Goal: Check status: Check status

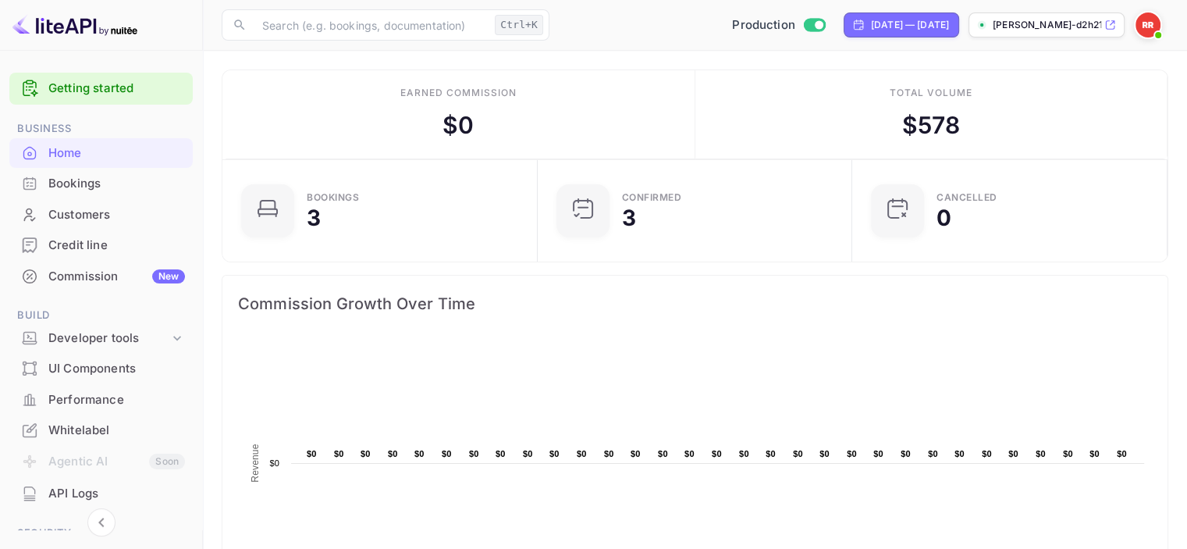
scroll to position [242, 294]
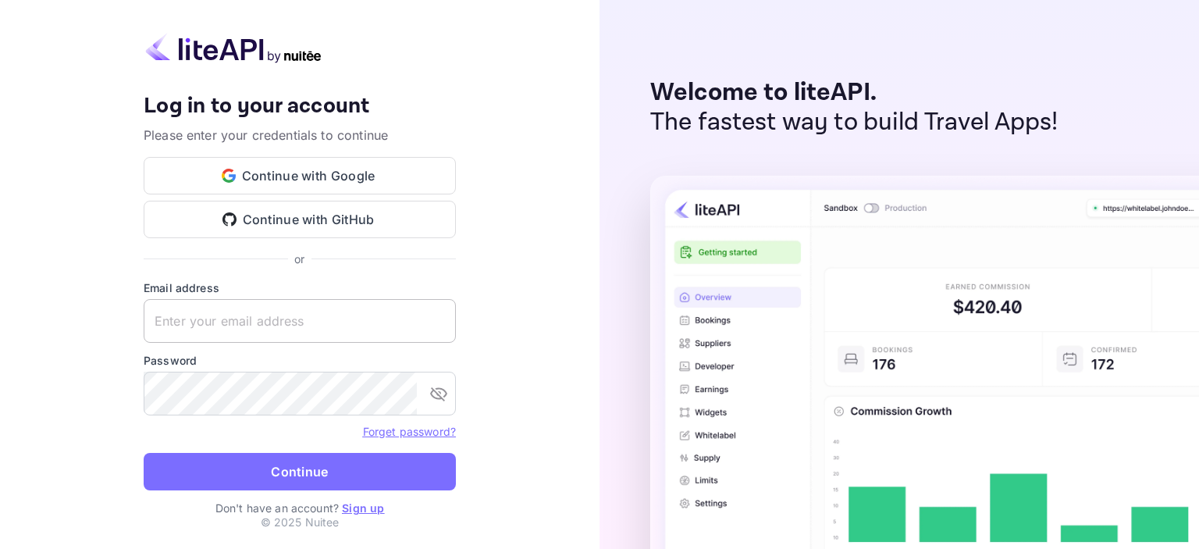
click at [291, 326] on input "text" at bounding box center [300, 321] width 312 height 44
type input "liteapi@easygds.com"
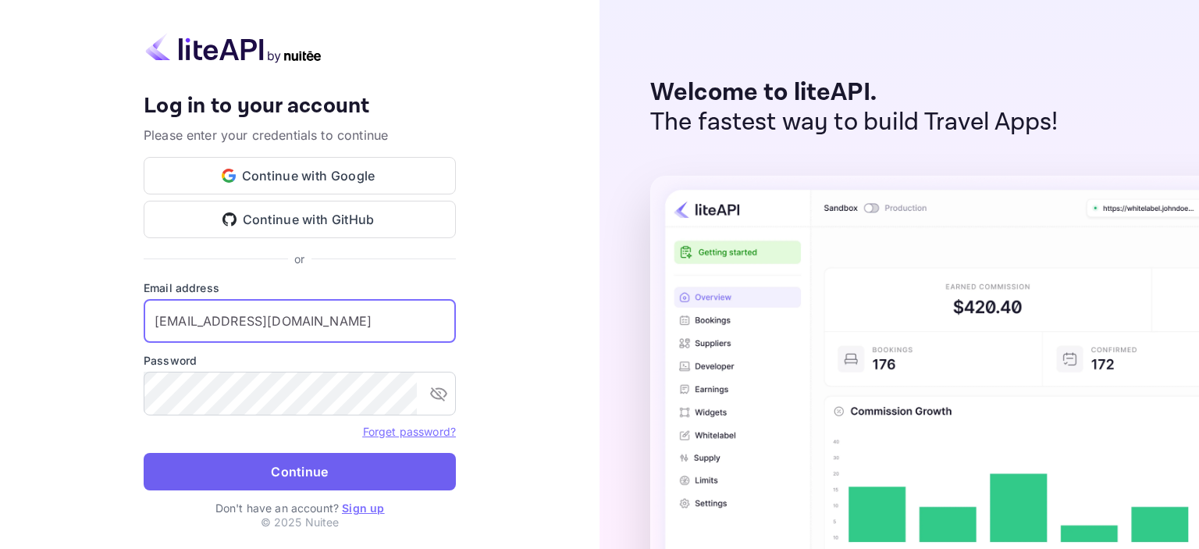
click at [312, 468] on button "Continue" at bounding box center [300, 471] width 312 height 37
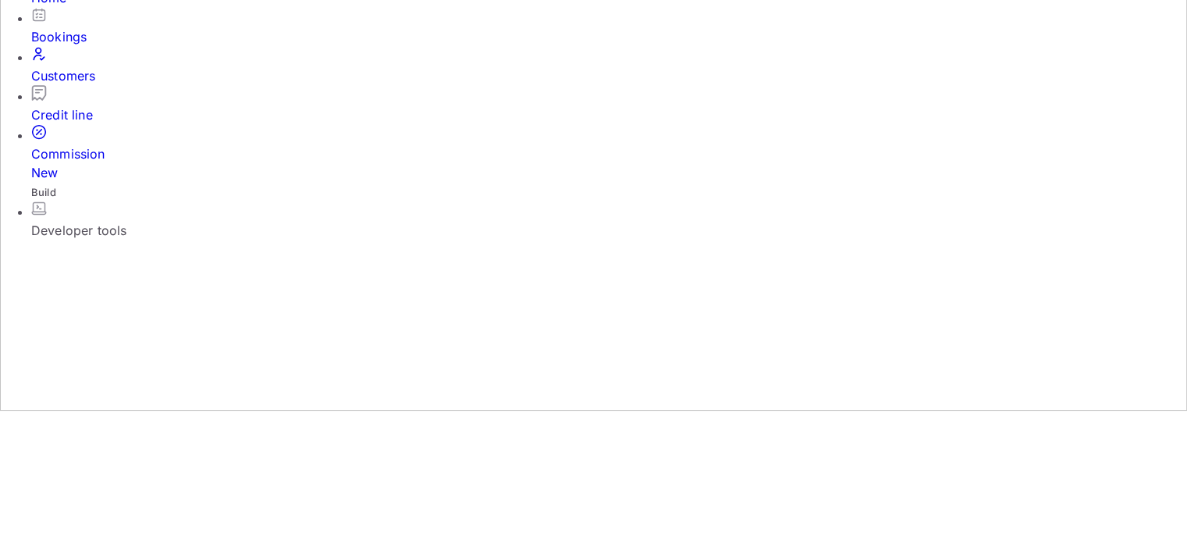
scroll to position [208, 0]
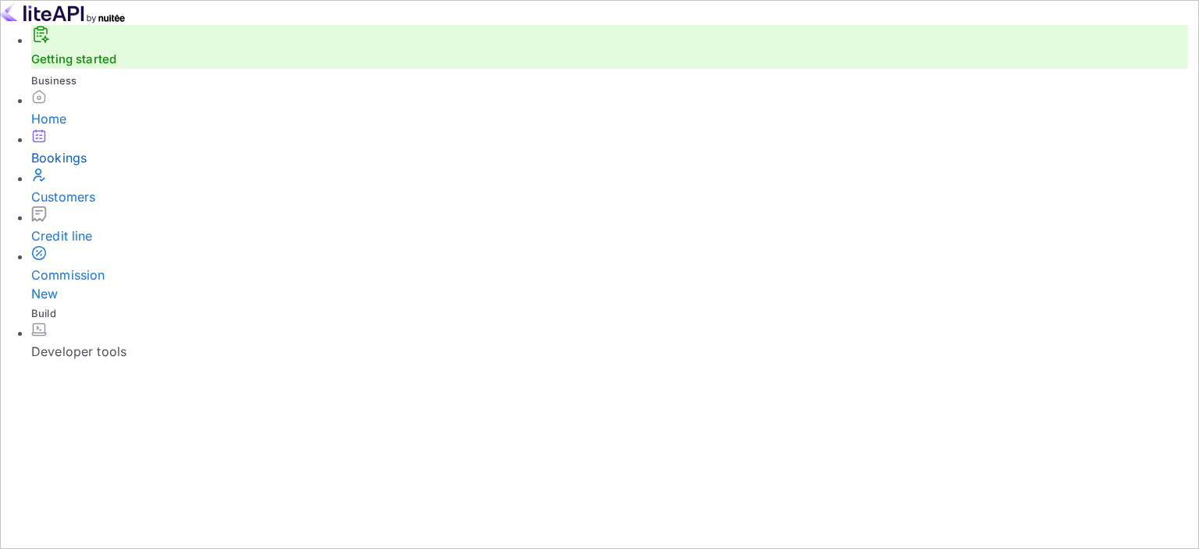
copy div "Nuitée"
